Goal: Task Accomplishment & Management: Manage account settings

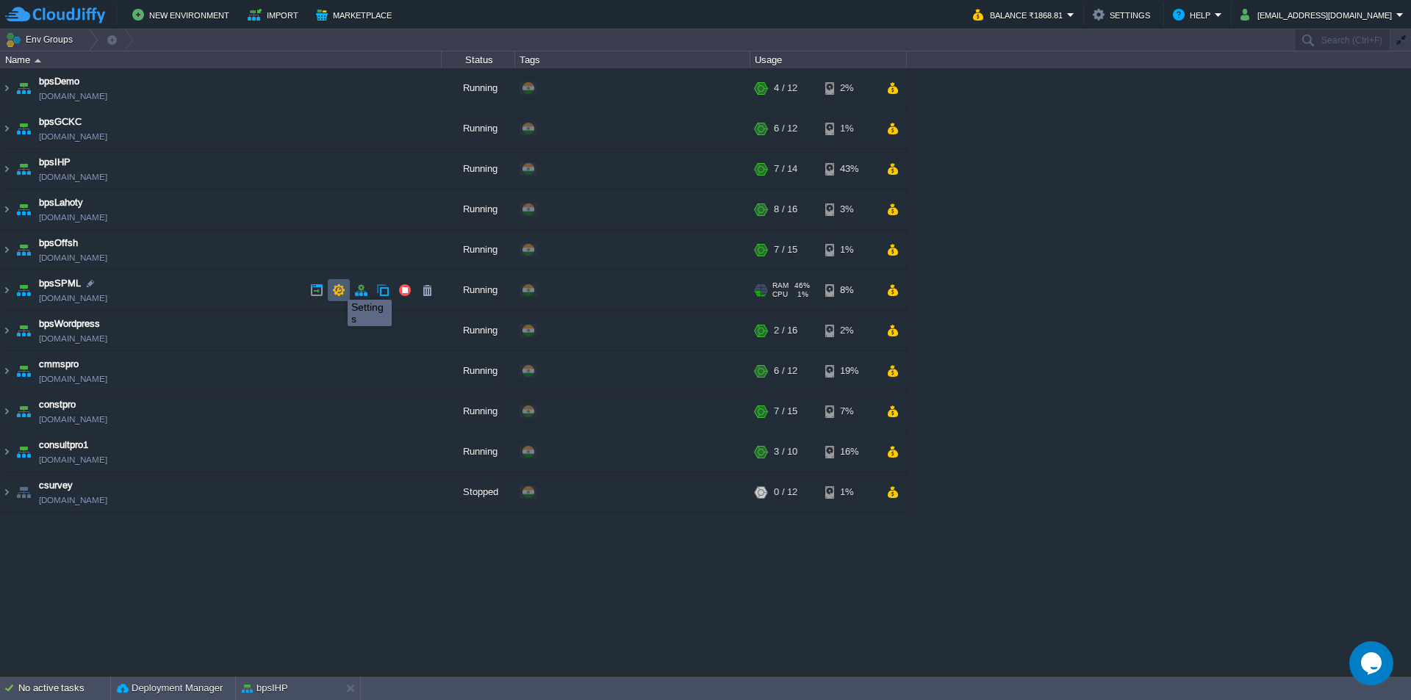
click at [337, 287] on button "button" at bounding box center [338, 290] width 13 height 13
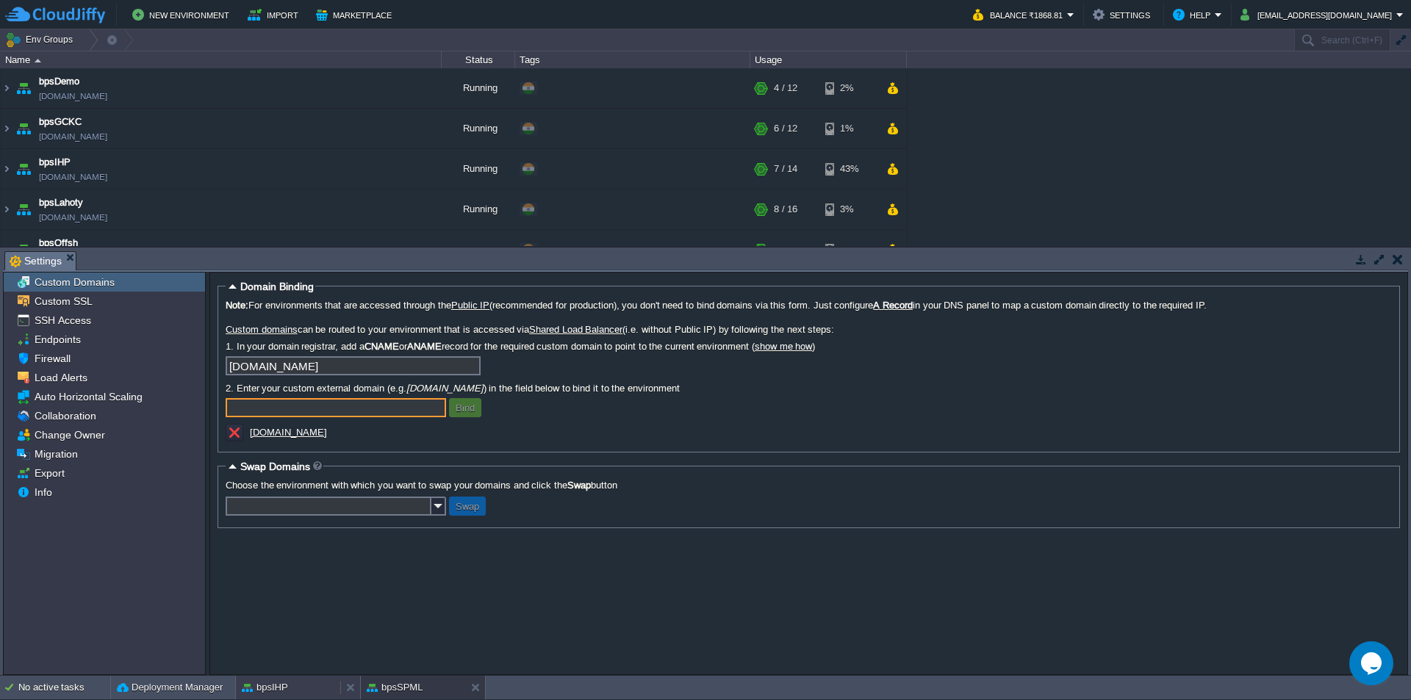
click at [306, 684] on div "bpsIHP" at bounding box center [288, 688] width 104 height 24
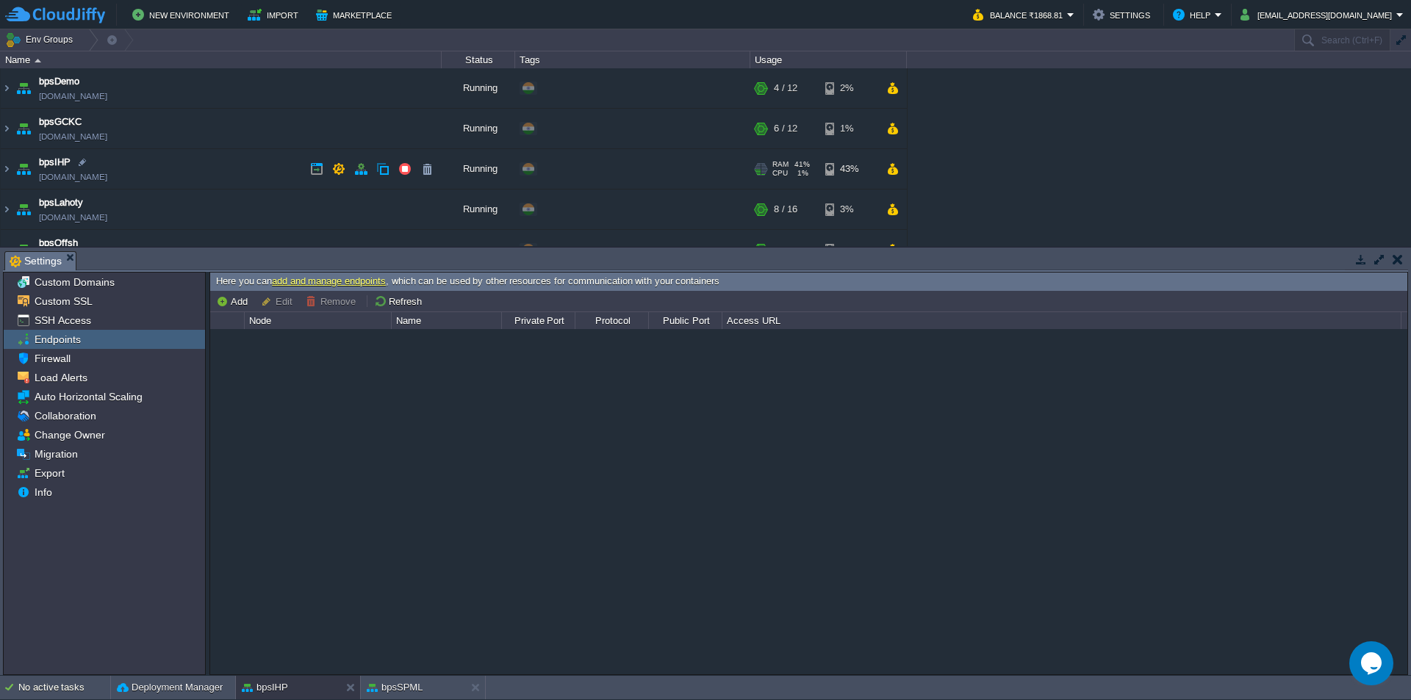
scroll to position [123, 0]
click at [314, 162] on button "button" at bounding box center [316, 167] width 13 height 13
click at [334, 131] on button "button" at bounding box center [338, 127] width 13 height 13
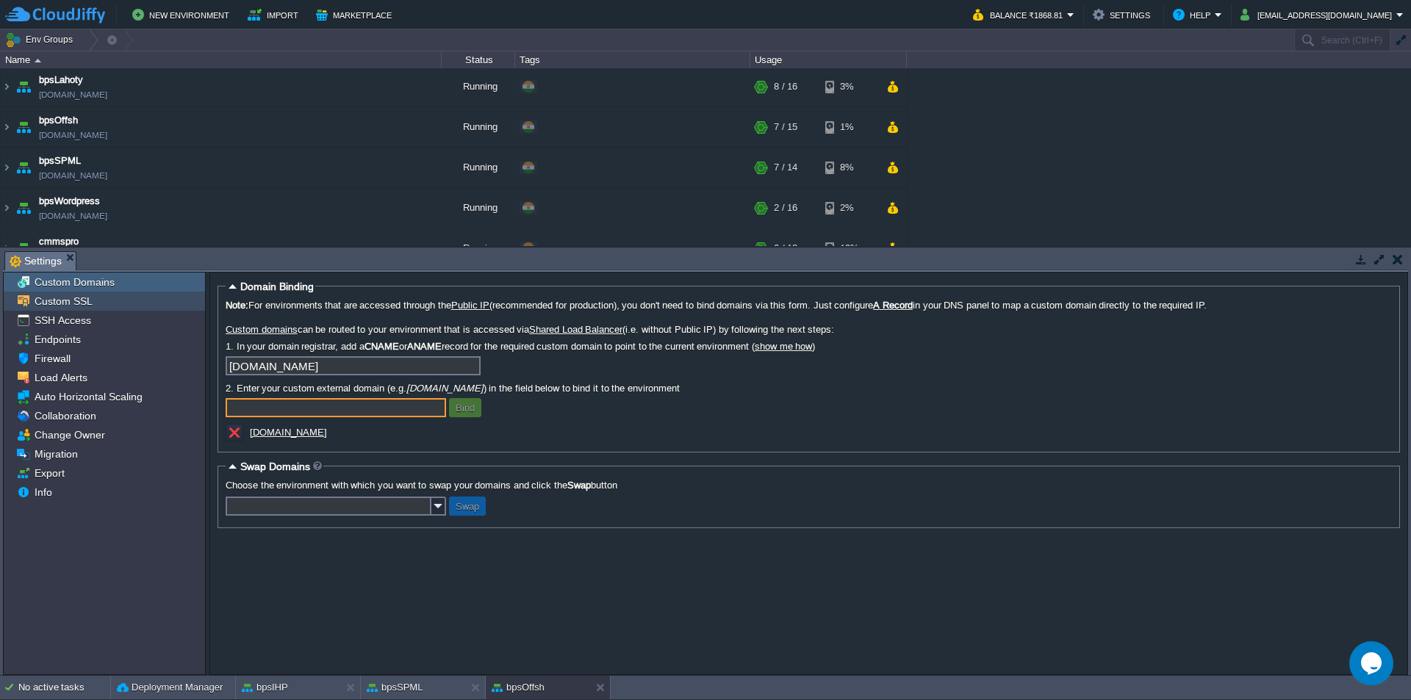
click at [74, 305] on span "Custom SSL" at bounding box center [63, 301] width 63 height 13
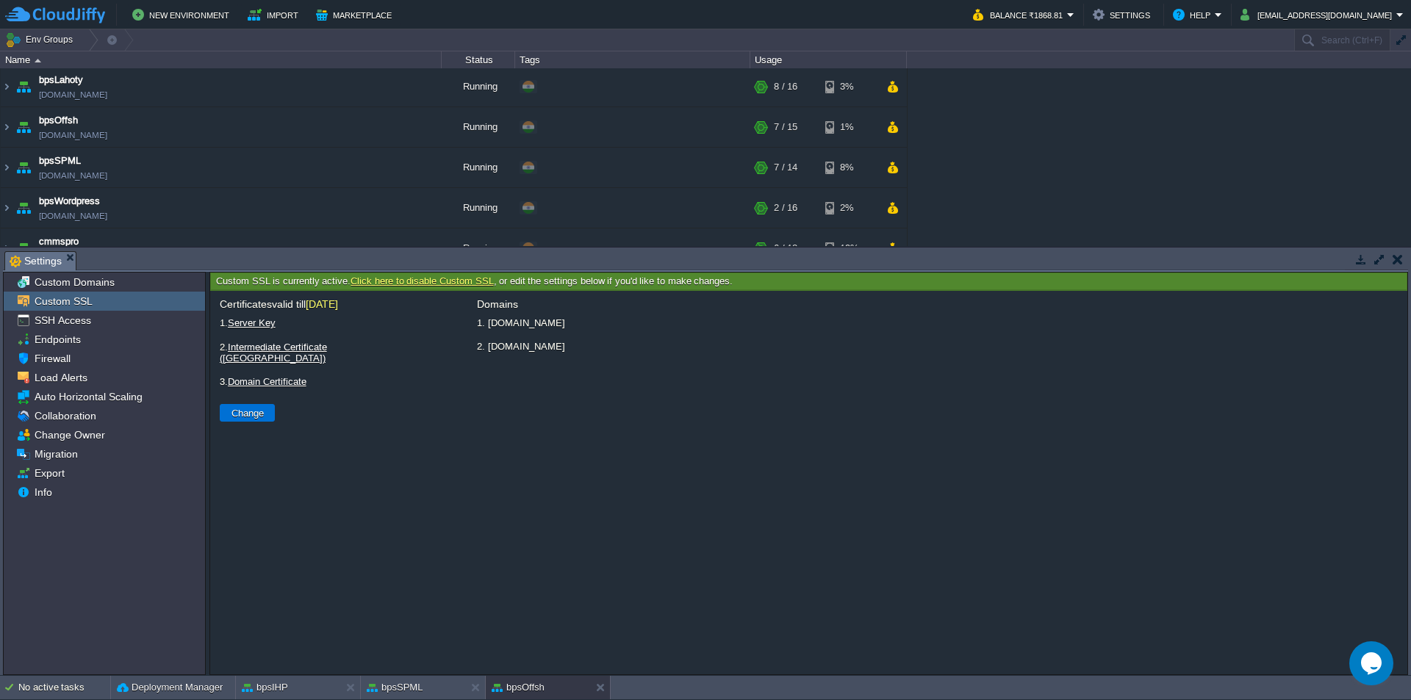
click at [254, 406] on button "Change" at bounding box center [247, 412] width 41 height 13
type input "Select File"
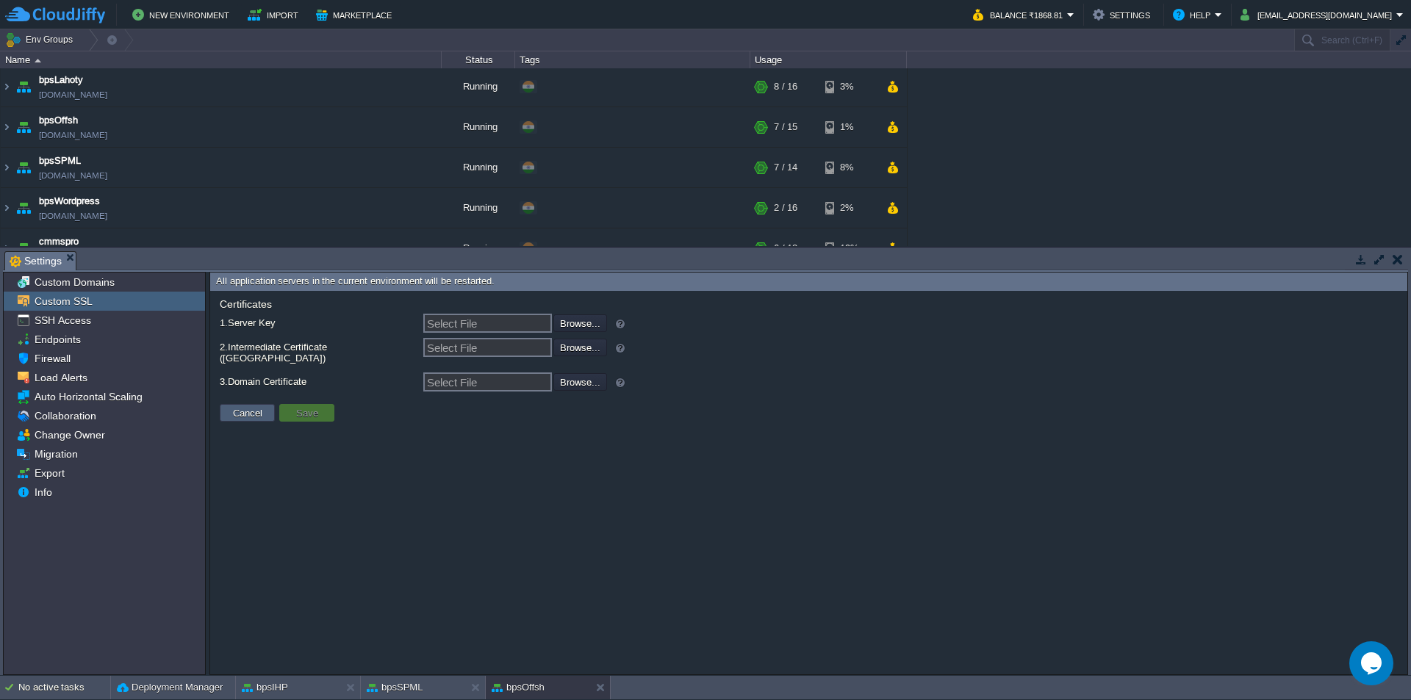
click at [243, 406] on button "Cancel" at bounding box center [248, 412] width 38 height 13
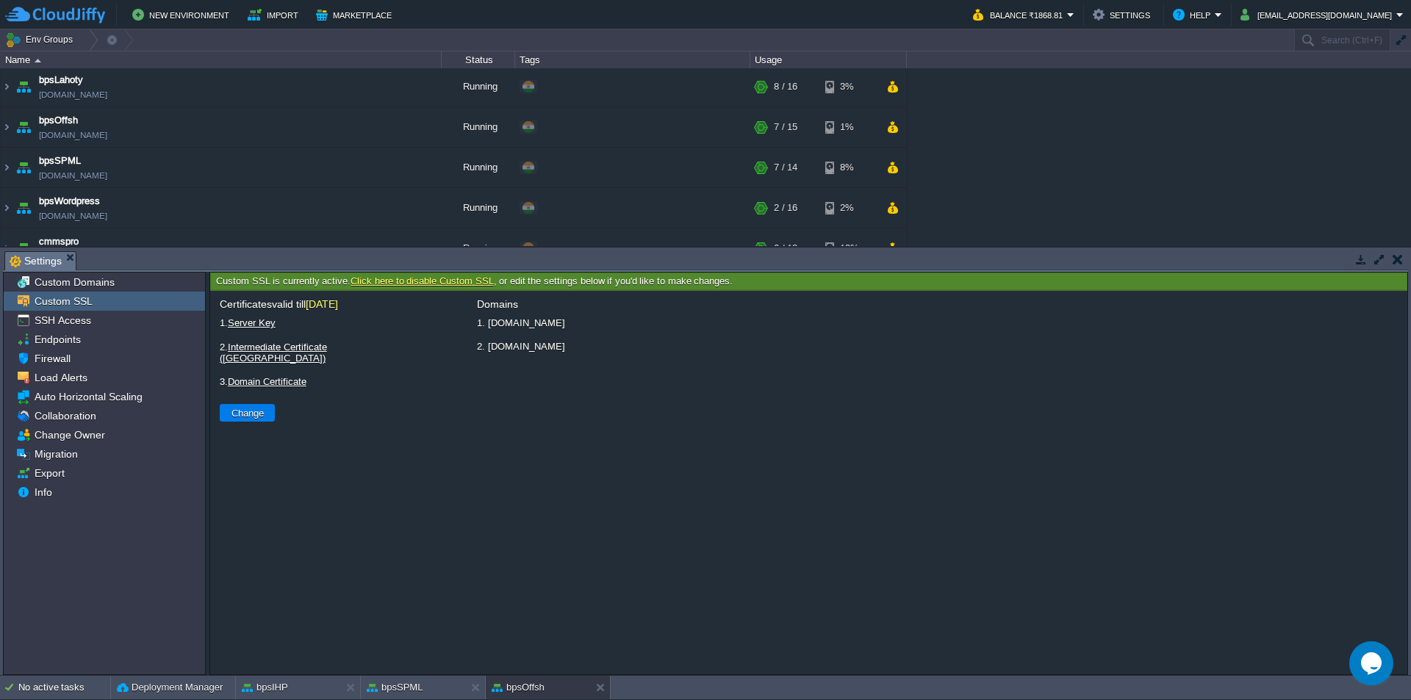
click at [1105, 331] on li "1. [DOMAIN_NAME]" at bounding box center [937, 323] width 925 height 18
click at [1397, 257] on button "button" at bounding box center [1398, 259] width 10 height 13
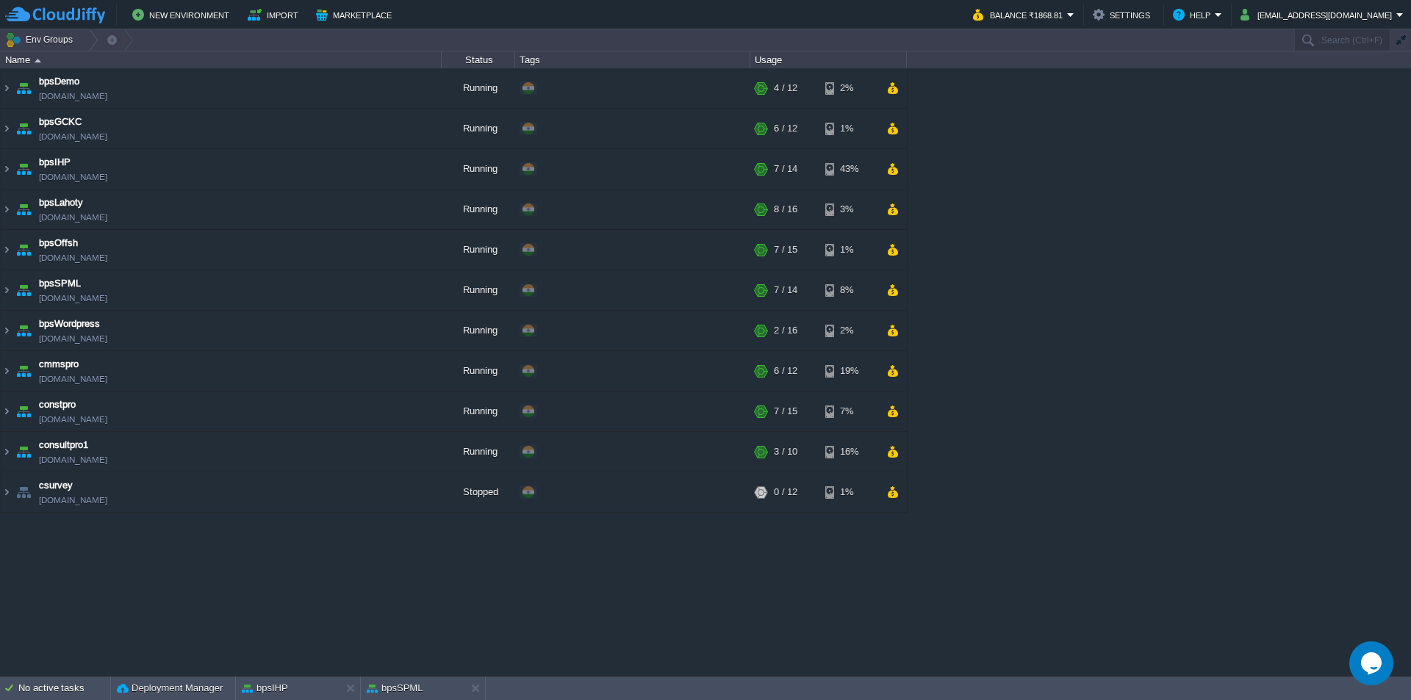
scroll to position [0, 0]
click at [333, 293] on button "button" at bounding box center [338, 290] width 13 height 13
